Goal: Task Accomplishment & Management: Use online tool/utility

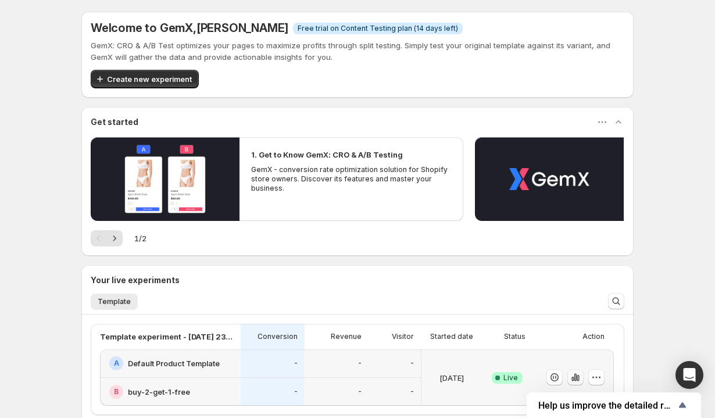
click at [579, 373] on icon "button" at bounding box center [576, 378] width 12 height 12
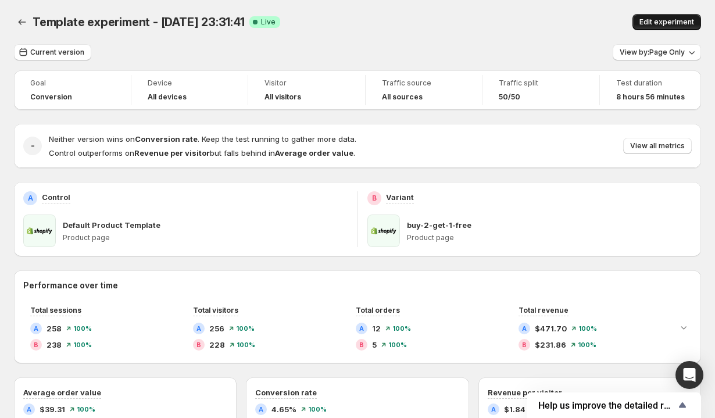
click at [644, 17] on button "Edit experiment" at bounding box center [667, 22] width 69 height 16
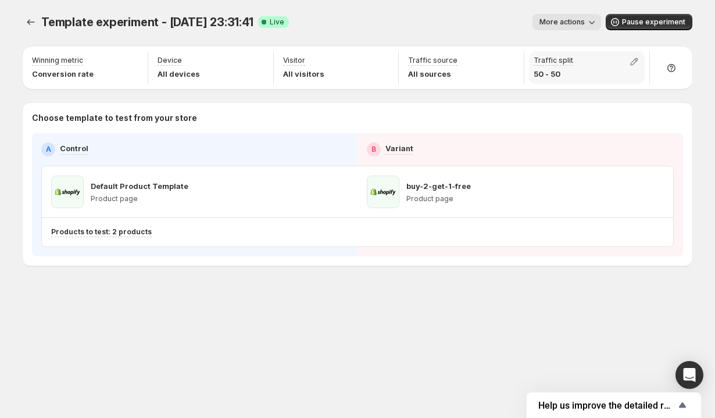
click at [562, 74] on p "50 - 50" at bounding box center [554, 74] width 40 height 12
click at [634, 63] on icon "button" at bounding box center [635, 62] width 12 height 12
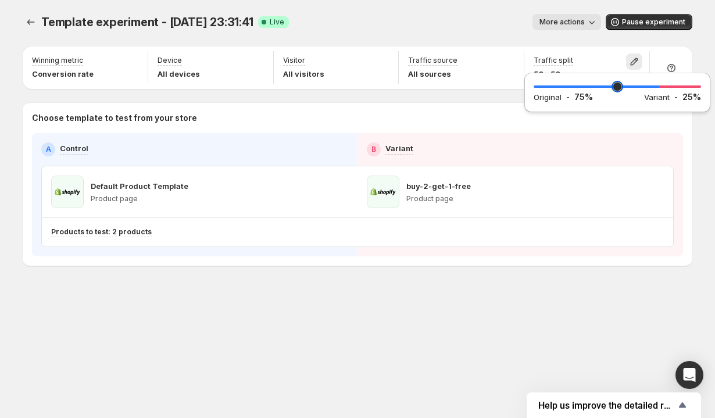
drag, startPoint x: 625, startPoint y: 87, endPoint x: 657, endPoint y: 65, distance: 39.4
type input "**"
click at [657, 79] on input "range" at bounding box center [617, 87] width 167 height 16
click at [587, 44] on div "Template experiment - [DATE] 23:31:41. This page is ready Template experiment -…" at bounding box center [358, 22] width 670 height 44
